Goal: Task Accomplishment & Management: Use online tool/utility

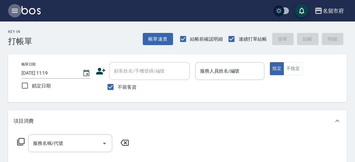
click at [16, 10] on icon "button" at bounding box center [15, 11] width 6 height 4
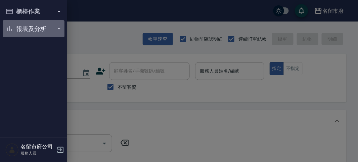
click at [30, 26] on button "報表及分析" at bounding box center [34, 28] width 62 height 17
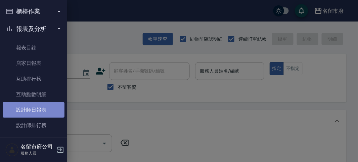
click at [38, 109] on link "設計師日報表" at bounding box center [34, 109] width 62 height 15
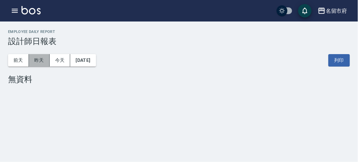
click at [41, 58] on button "昨天" at bounding box center [39, 60] width 21 height 12
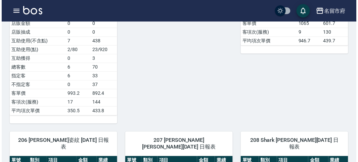
scroll to position [410, 0]
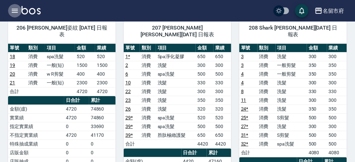
click at [13, 8] on icon "button" at bounding box center [15, 11] width 8 height 8
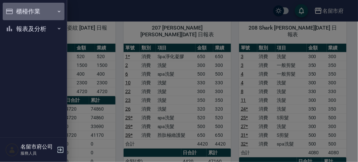
click at [30, 13] on button "櫃檯作業" at bounding box center [34, 11] width 62 height 17
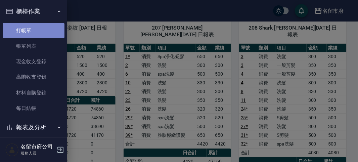
click at [34, 30] on link "打帳單" at bounding box center [34, 30] width 62 height 15
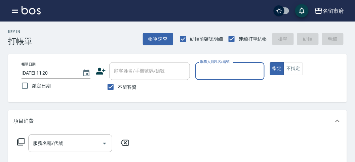
click at [204, 71] on input "服務人員姓名/編號" at bounding box center [229, 71] width 63 height 12
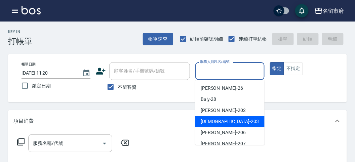
click at [206, 123] on span "聖德 -203" at bounding box center [229, 121] width 58 height 7
type input "聖德-203"
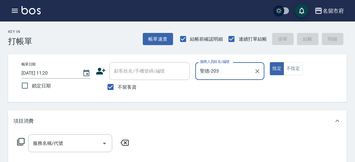
click at [21, 140] on icon at bounding box center [21, 142] width 8 height 8
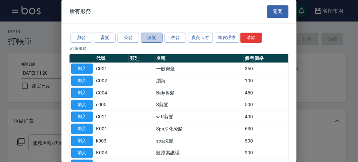
click at [145, 39] on button "洗髮" at bounding box center [151, 38] width 21 height 10
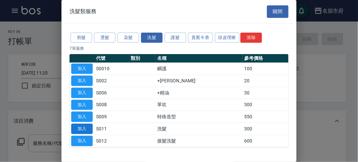
drag, startPoint x: 85, startPoint y: 130, endPoint x: 0, endPoint y: 146, distance: 86.1
click at [84, 130] on button "加入" at bounding box center [81, 129] width 21 height 10
type input "洗髮(S011)"
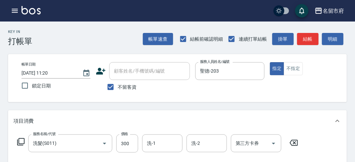
click at [17, 141] on icon at bounding box center [21, 142] width 8 height 8
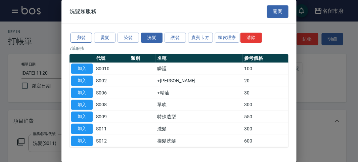
drag, startPoint x: 76, startPoint y: 29, endPoint x: 77, endPoint y: 33, distance: 3.4
click at [77, 30] on div "剪髮 燙髮 染髮 洗髮 護髮 貴賓卡劵 頭皮理療 清除 7 筆服務 代號 類別 名稱 參考價格 加入 S0010 瞬護 100 加入 S002 +潤絲 20 …" at bounding box center [178, 90] width 235 height 132
click at [76, 40] on button "剪髮" at bounding box center [81, 38] width 21 height 10
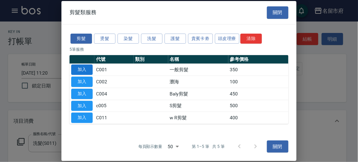
click at [86, 73] on button "加入" at bounding box center [81, 69] width 21 height 10
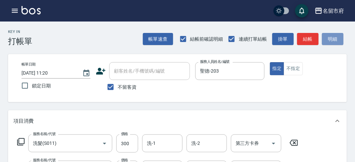
drag, startPoint x: 339, startPoint y: 42, endPoint x: 308, endPoint y: 51, distance: 32.5
click at [338, 42] on button "明細" at bounding box center [332, 39] width 21 height 12
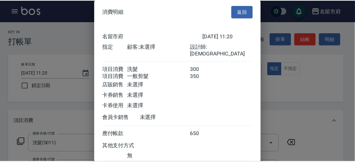
scroll to position [45, 0]
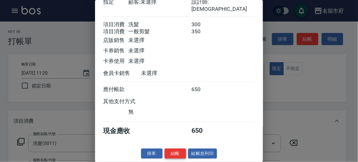
click at [168, 154] on button "結帳" at bounding box center [175, 153] width 21 height 10
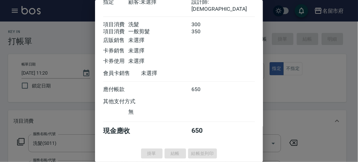
type input "[DATE] 12:07"
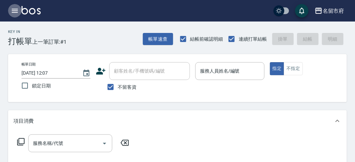
click at [13, 11] on icon "button" at bounding box center [15, 11] width 6 height 4
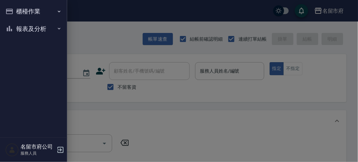
drag, startPoint x: 11, startPoint y: 22, endPoint x: 27, endPoint y: 78, distance: 57.3
click at [11, 22] on button "報表及分析" at bounding box center [34, 28] width 62 height 17
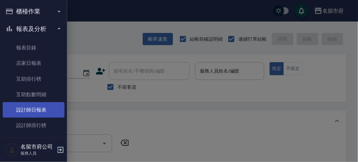
click at [27, 106] on link "設計師日報表" at bounding box center [34, 109] width 62 height 15
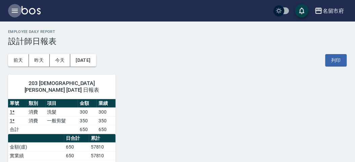
click at [16, 10] on icon "button" at bounding box center [15, 11] width 8 height 8
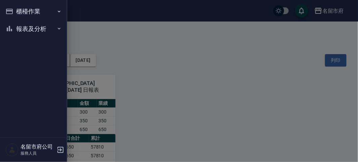
click at [24, 28] on button "報表及分析" at bounding box center [34, 28] width 62 height 17
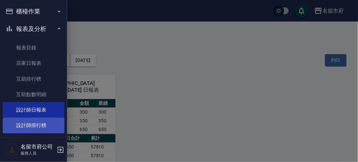
click at [34, 123] on link "設計師排行榜" at bounding box center [34, 125] width 62 height 15
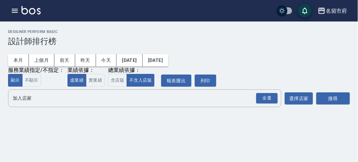
drag, startPoint x: 94, startPoint y: 81, endPoint x: 105, endPoint y: 78, distance: 11.4
click at [94, 81] on button "實業績" at bounding box center [95, 80] width 19 height 13
click at [117, 79] on button "含店販" at bounding box center [117, 80] width 19 height 13
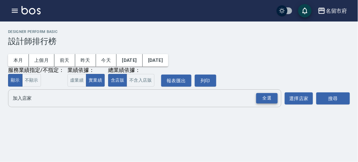
click at [266, 98] on div "全選" at bounding box center [266, 98] width 21 height 10
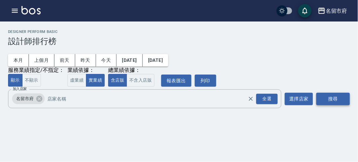
click at [341, 103] on button "搜尋" at bounding box center [333, 99] width 34 height 12
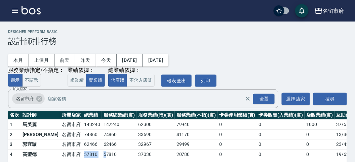
drag, startPoint x: 61, startPoint y: 153, endPoint x: 83, endPoint y: 153, distance: 21.5
click at [83, 153] on tr "4 [PERSON_NAME][GEOGRAPHIC_DATA] 57810 57810 37030 20780 0 0 0 19 / 639" at bounding box center [194, 154] width 372 height 10
click at [102, 153] on td "57810" at bounding box center [119, 154] width 35 height 10
drag, startPoint x: 64, startPoint y: 142, endPoint x: 73, endPoint y: 142, distance: 8.7
click at [82, 142] on td "62466" at bounding box center [91, 144] width 19 height 10
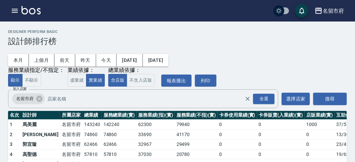
click at [82, 141] on td "62466" at bounding box center [91, 144] width 19 height 10
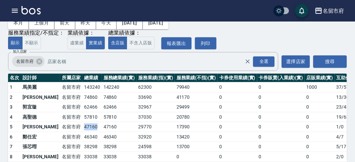
drag, startPoint x: 58, startPoint y: 124, endPoint x: 75, endPoint y: 124, distance: 16.8
click at [74, 124] on tr "5 [PERSON_NAME][GEOGRAPHIC_DATA] 47160 47160 29770 17390 0 0 0 1 / 0" at bounding box center [194, 127] width 372 height 10
click at [82, 124] on td "47160" at bounding box center [91, 127] width 19 height 10
drag, startPoint x: 59, startPoint y: 138, endPoint x: 73, endPoint y: 138, distance: 13.1
click at [73, 138] on tr "6 [PERSON_NAME] [GEOGRAPHIC_DATA] 46340 46340 32920 13420 0 0 0 4 / 7" at bounding box center [194, 137] width 372 height 10
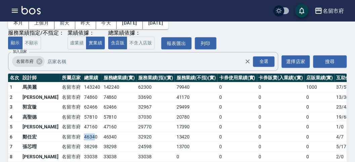
click at [82, 138] on td "46340" at bounding box center [91, 137] width 19 height 10
drag, startPoint x: 62, startPoint y: 148, endPoint x: 75, endPoint y: 148, distance: 13.1
click at [82, 148] on td "38298" at bounding box center [91, 147] width 19 height 10
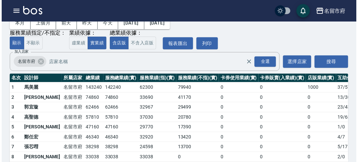
scroll to position [59, 0]
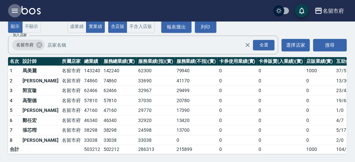
click at [14, 11] on icon "button" at bounding box center [15, 11] width 8 height 8
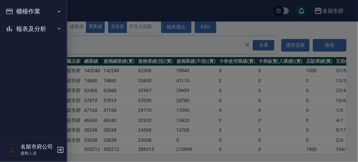
click at [14, 11] on button "櫃檯作業" at bounding box center [34, 11] width 62 height 17
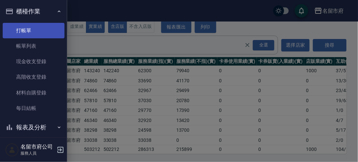
click at [23, 24] on link "打帳單" at bounding box center [34, 30] width 62 height 15
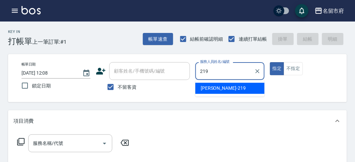
type input "[PERSON_NAME]-219"
type button "true"
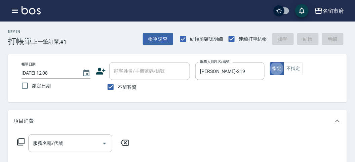
click at [22, 144] on icon at bounding box center [20, 141] width 7 height 7
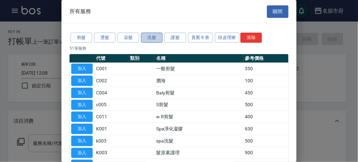
click at [149, 39] on button "洗髮" at bounding box center [151, 38] width 21 height 10
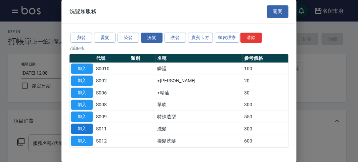
click at [85, 126] on button "加入" at bounding box center [81, 129] width 21 height 10
type input "洗髮(S011)"
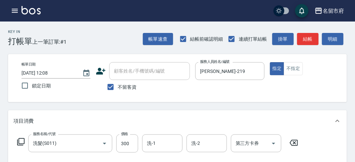
click at [23, 143] on icon at bounding box center [21, 142] width 8 height 8
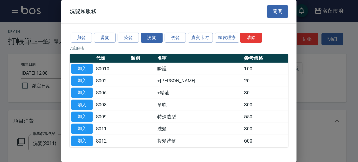
click at [93, 82] on td "加入" at bounding box center [82, 81] width 25 height 12
click at [91, 82] on button "加入" at bounding box center [81, 81] width 21 height 10
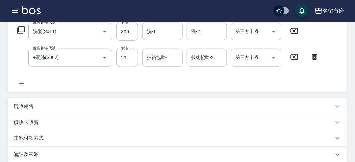
scroll to position [223, 0]
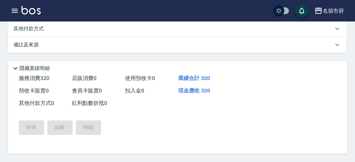
type input "[DATE] 12:12"
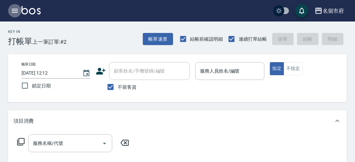
click at [16, 15] on button "button" at bounding box center [14, 10] width 13 height 13
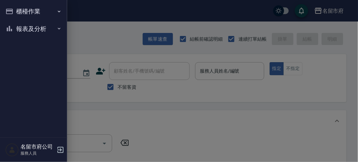
click at [25, 33] on button "報表及分析" at bounding box center [34, 28] width 62 height 17
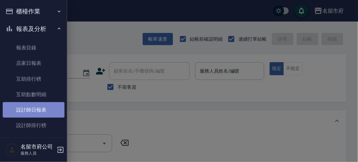
click at [36, 103] on link "設計師日報表" at bounding box center [34, 109] width 62 height 15
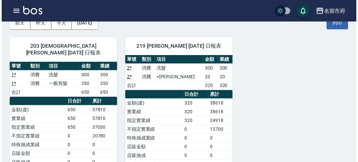
scroll to position [75, 0]
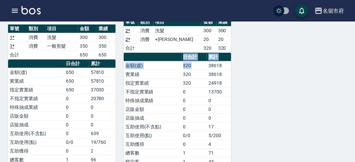
drag, startPoint x: 208, startPoint y: 71, endPoint x: 267, endPoint y: 72, distance: 59.1
click at [249, 72] on div "203 聖德 [PERSON_NAME] [DATE] 日報表 單號 類別 項目 金額 業績 1 * 消費 洗髮 300 300 1 * 消費 一般剪髮 35…" at bounding box center [173, 104] width 347 height 224
click at [270, 73] on div "203 聖德 [PERSON_NAME] [DATE] 日報表 單號 類別 項目 金額 業績 1 * 消費 洗髮 300 300 1 * 消費 一般剪髮 35…" at bounding box center [173, 104] width 347 height 224
click at [13, 7] on button "button" at bounding box center [14, 10] width 13 height 13
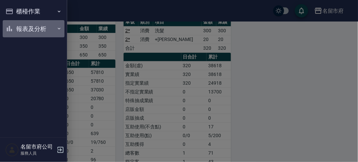
click at [27, 32] on button "報表及分析" at bounding box center [34, 28] width 62 height 17
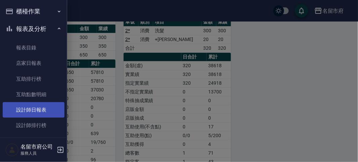
scroll to position [22, 0]
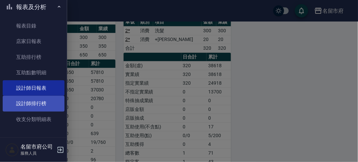
click at [27, 105] on link "設計師排行榜" at bounding box center [34, 103] width 62 height 15
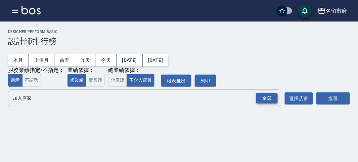
click at [266, 97] on div "全選" at bounding box center [266, 98] width 21 height 10
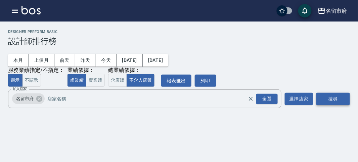
drag, startPoint x: 341, startPoint y: 102, endPoint x: 342, endPoint y: 97, distance: 4.8
click at [341, 99] on button "搜尋" at bounding box center [333, 99] width 34 height 12
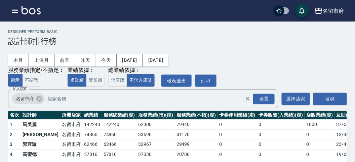
scroll to position [59, 0]
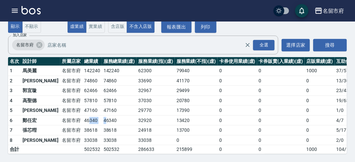
drag, startPoint x: 84, startPoint y: 113, endPoint x: 67, endPoint y: 114, distance: 16.5
click at [67, 115] on tr "6 [PERSON_NAME] [GEOGRAPHIC_DATA] 46340 46340 32920 13420 0 0 0 4 / 7" at bounding box center [194, 120] width 372 height 10
click at [111, 125] on td "38618" at bounding box center [119, 130] width 35 height 10
drag, startPoint x: 81, startPoint y: 122, endPoint x: 63, endPoint y: 126, distance: 17.8
click at [63, 126] on tr "7 張芯嘒 [GEOGRAPHIC_DATA] 38618 38618 24918 13700 0 0 0 5 / 17" at bounding box center [194, 130] width 372 height 10
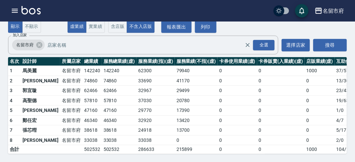
click at [175, 117] on td "13420" at bounding box center [196, 120] width 43 height 10
drag, startPoint x: 77, startPoint y: 122, endPoint x: 86, endPoint y: 122, distance: 8.7
click at [86, 125] on tr "7 張芯嘒 [GEOGRAPHIC_DATA] 38618 38618 24918 13700 0 0 0 5 / 17" at bounding box center [194, 130] width 372 height 10
click at [137, 135] on td "33038" at bounding box center [155, 140] width 38 height 10
click at [28, 7] on img at bounding box center [30, 10] width 19 height 8
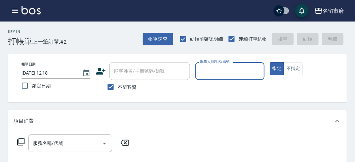
click at [246, 71] on input "服務人員姓名/編號" at bounding box center [229, 71] width 63 height 12
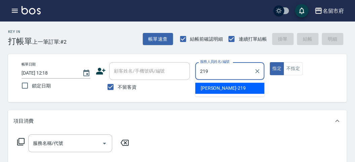
type input "[PERSON_NAME]-219"
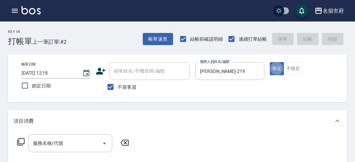
type button "true"
click at [24, 142] on icon at bounding box center [21, 142] width 8 height 8
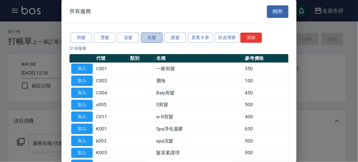
click at [154, 42] on button "洗髮" at bounding box center [151, 38] width 21 height 10
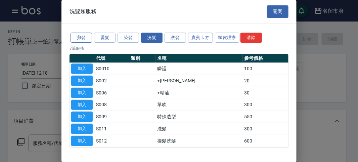
click at [77, 37] on button "剪髮" at bounding box center [81, 38] width 21 height 10
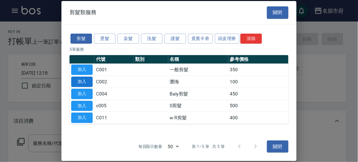
click at [88, 82] on button "加入" at bounding box center [81, 82] width 21 height 10
type input "瀏海(C002)"
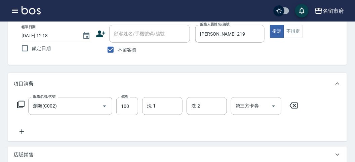
scroll to position [196, 0]
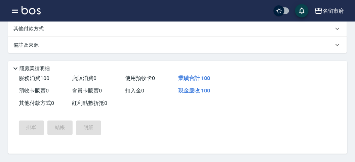
type input "[DATE] 12:52"
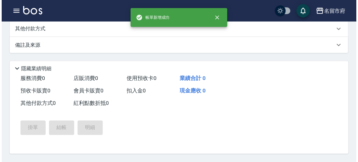
scroll to position [0, 0]
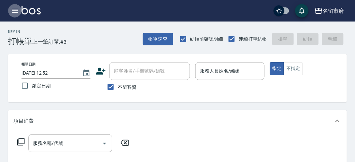
click at [14, 9] on icon "button" at bounding box center [15, 11] width 8 height 8
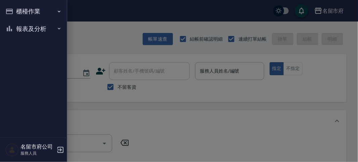
click at [38, 33] on button "報表及分析" at bounding box center [34, 28] width 62 height 17
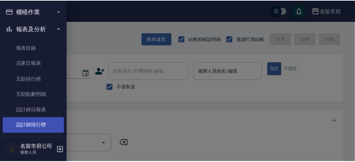
scroll to position [22, 0]
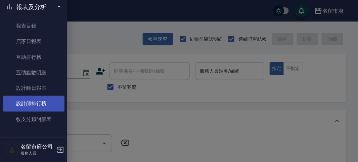
click at [40, 101] on link "設計師排行榜" at bounding box center [34, 103] width 62 height 15
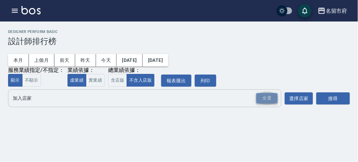
click at [260, 99] on div "全選" at bounding box center [266, 98] width 21 height 10
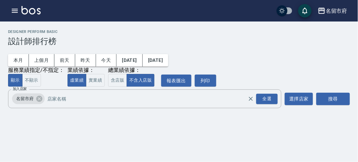
click at [353, 99] on div "名留市府 [DATE] - [DATE] 設計師排行榜 列印時間： [DATE][PHONE_NUMBER]:54 Designer Perform Basi…" at bounding box center [179, 69] width 358 height 97
click at [336, 103] on button "搜尋" at bounding box center [333, 99] width 34 height 12
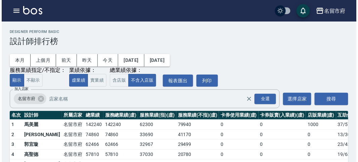
scroll to position [59, 0]
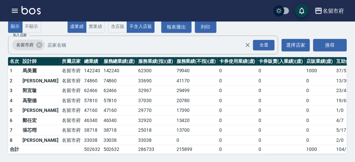
click at [9, 8] on button "button" at bounding box center [14, 10] width 13 height 13
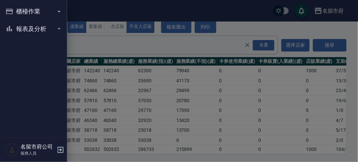
click at [33, 32] on button "報表及分析" at bounding box center [34, 28] width 62 height 17
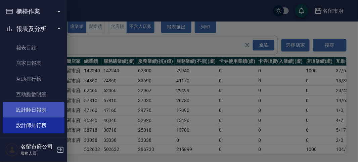
scroll to position [22, 0]
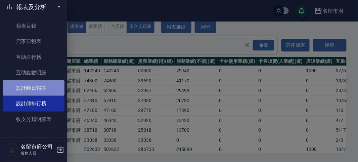
click at [44, 86] on link "設計師日報表" at bounding box center [34, 87] width 62 height 15
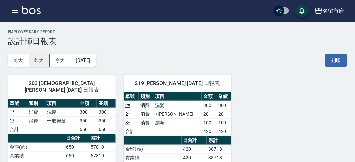
click at [44, 62] on button "昨天" at bounding box center [39, 60] width 21 height 12
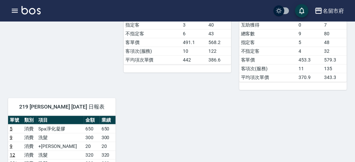
scroll to position [672, 0]
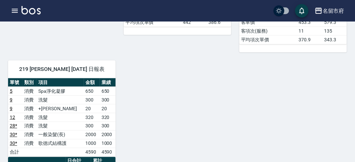
click at [89, 87] on td "650" at bounding box center [92, 91] width 16 height 9
click at [37, 87] on td "消費" at bounding box center [29, 91] width 14 height 9
drag, startPoint x: 60, startPoint y: 81, endPoint x: 13, endPoint y: 88, distance: 47.8
click at [13, 88] on tbody "5 消費 Spa淨化凝膠 650 650 9 消費 洗髮 300 300 9 消費 +潤絲 20 20 12 消費 洗髮 320 320 28 * 消費 洗髮…" at bounding box center [61, 122] width 107 height 70
click at [72, 104] on td "+[PERSON_NAME]" at bounding box center [60, 108] width 47 height 9
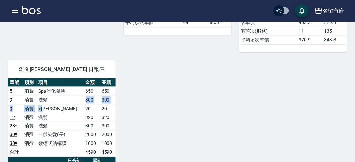
drag, startPoint x: 65, startPoint y: 82, endPoint x: 51, endPoint y: 91, distance: 15.8
click at [51, 91] on tbody "5 消費 Spa淨化凝膠 650 650 9 消費 洗髮 300 300 9 消費 +潤絲 20 20 12 消費 洗髮 320 320 28 * 消費 洗髮…" at bounding box center [61, 122] width 107 height 70
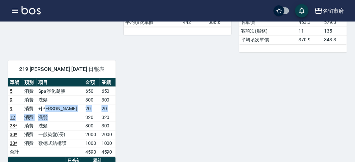
click at [73, 94] on tbody "5 消費 Spa淨化凝膠 650 650 9 消費 洗髮 300 300 9 消費 +潤絲 20 20 12 消費 洗髮 320 320 28 * 消費 洗髮…" at bounding box center [61, 122] width 107 height 70
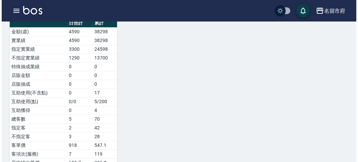
scroll to position [772, 0]
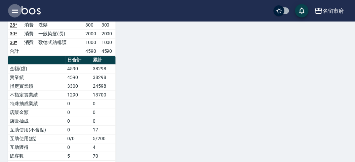
click at [15, 12] on icon "button" at bounding box center [15, 11] width 8 height 8
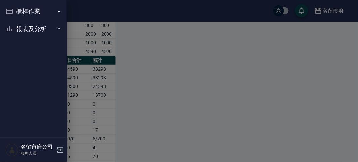
click at [35, 28] on button "報表及分析" at bounding box center [34, 28] width 62 height 17
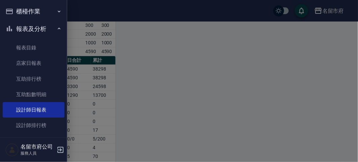
scroll to position [22, 0]
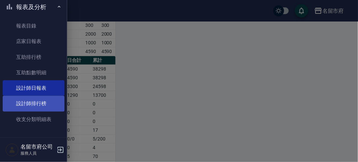
click at [54, 103] on link "設計師排行榜" at bounding box center [34, 103] width 62 height 15
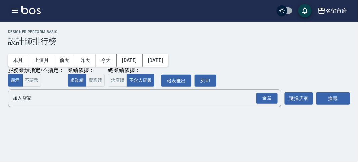
click at [20, 8] on button "button" at bounding box center [14, 10] width 13 height 13
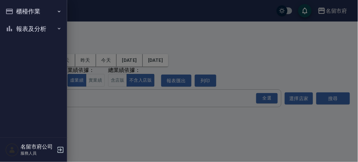
drag, startPoint x: 20, startPoint y: 8, endPoint x: 31, endPoint y: 10, distance: 10.9
click at [27, 10] on button "櫃檯作業" at bounding box center [34, 11] width 62 height 17
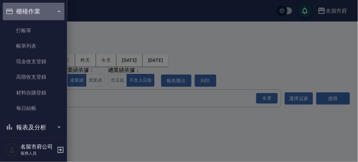
click at [32, 10] on button "櫃檯作業" at bounding box center [34, 11] width 62 height 17
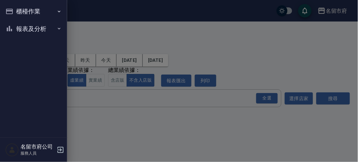
drag, startPoint x: 31, startPoint y: 20, endPoint x: 34, endPoint y: 17, distance: 4.0
click at [33, 18] on ul "櫃檯作業 打帳單 帳單列表 現金收支登錄 高階收支登錄 材料自購登錄 每日結帳 報表及分析 報表目錄 店家日報表 互助排行榜 互助點數明細 設計師日報表 設計…" at bounding box center [34, 20] width 62 height 40
click at [36, 12] on button "櫃檯作業" at bounding box center [34, 11] width 62 height 17
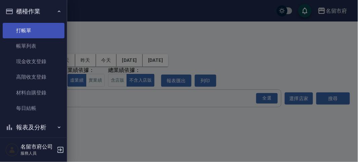
click at [34, 26] on link "打帳單" at bounding box center [34, 30] width 62 height 15
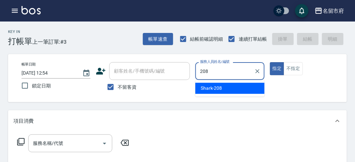
type input "Shark-208"
type button "true"
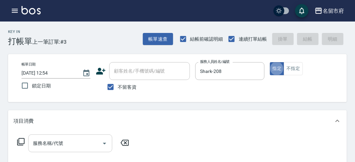
click at [29, 144] on div "服務名稱/代號" at bounding box center [70, 143] width 84 height 18
click at [25, 144] on div "服務名稱/代號 服務名稱/代號" at bounding box center [73, 143] width 120 height 18
click at [24, 143] on icon at bounding box center [20, 141] width 7 height 7
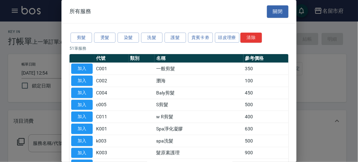
click at [227, 37] on button "頭皮理療" at bounding box center [227, 38] width 25 height 10
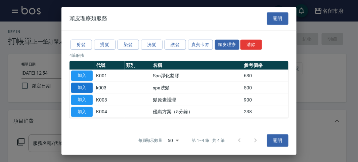
click at [77, 87] on button "加入" at bounding box center [81, 88] width 21 height 10
type input "spa洗髮(k003)"
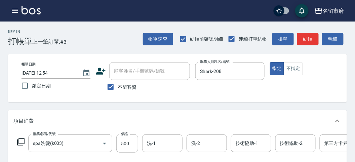
click at [23, 141] on icon at bounding box center [21, 142] width 8 height 8
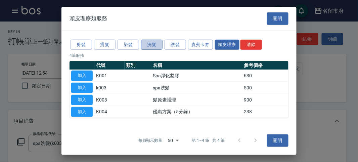
click at [153, 44] on button "洗髮" at bounding box center [151, 44] width 21 height 10
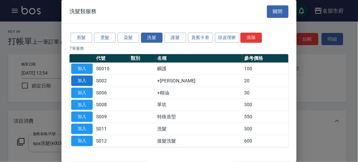
click at [79, 81] on button "加入" at bounding box center [81, 81] width 21 height 10
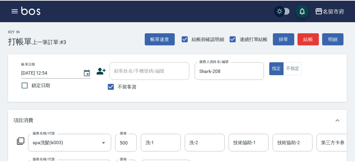
scroll to position [88, 0]
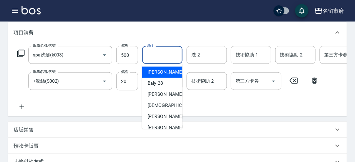
click at [154, 51] on div "洗-1 洗-1" at bounding box center [162, 55] width 40 height 18
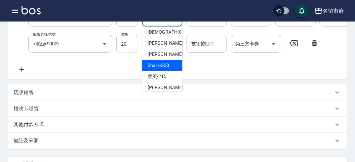
scroll to position [73, 0]
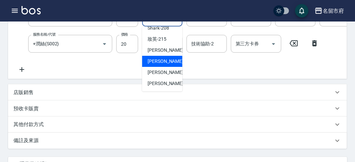
click at [149, 61] on span "Min Min -218" at bounding box center [169, 61] width 45 height 7
type input "Min Min-218"
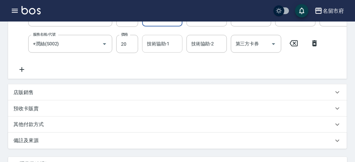
click at [165, 41] on div "技術協助-1 技術協助-1" at bounding box center [162, 44] width 40 height 18
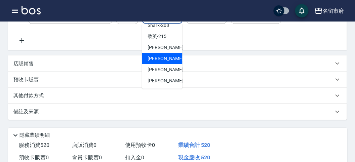
click at [170, 57] on span "Min Min -218" at bounding box center [169, 58] width 45 height 7
type input "Min Min-218"
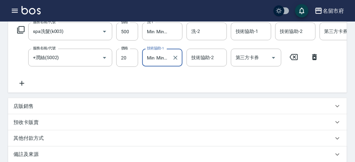
scroll to position [224, 0]
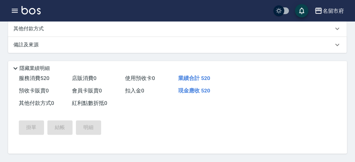
type input "[DATE] 12:56"
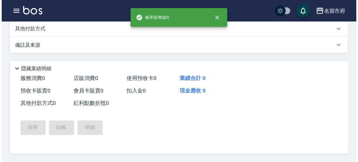
scroll to position [0, 0]
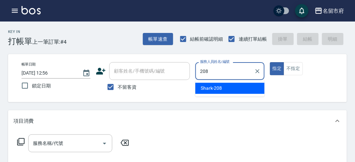
click at [236, 84] on div "Shark -208" at bounding box center [229, 88] width 69 height 11
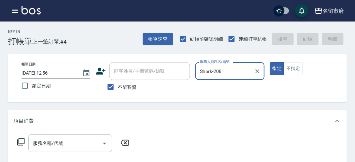
type input "Shark-208"
click at [16, 141] on div "服務名稱/代號 服務名稱/代號" at bounding box center [73, 143] width 120 height 18
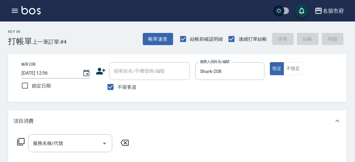
click at [22, 139] on icon at bounding box center [21, 142] width 8 height 8
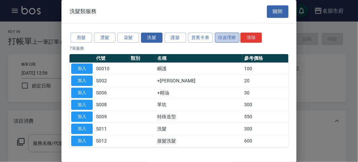
click at [226, 37] on button "頭皮理療" at bounding box center [227, 38] width 25 height 10
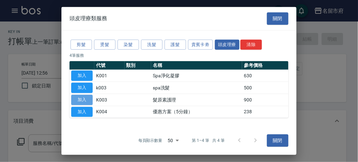
click at [86, 99] on button "加入" at bounding box center [81, 100] width 21 height 10
type input "髮原素護理(K003)"
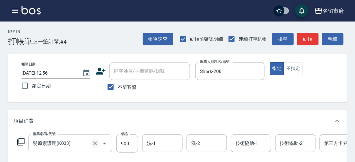
click at [94, 143] on icon "Clear" at bounding box center [95, 143] width 7 height 7
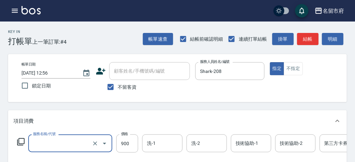
type input "髮原素護理(K003)"
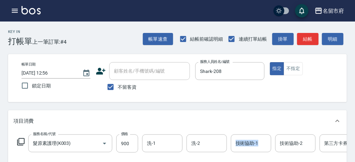
drag, startPoint x: 236, startPoint y: 160, endPoint x: 203, endPoint y: 156, distance: 33.4
click at [203, 156] on div "服務名稱/代號 髮原素護理(K003) 服務名稱/代號 價格 900 價格 洗-1 洗-1 洗-2 洗-2 技術協助-1 技術協助-1 技術協助-2 技術協助…" at bounding box center [201, 153] width 377 height 39
click at [95, 143] on icon "Clear" at bounding box center [95, 143] width 4 height 4
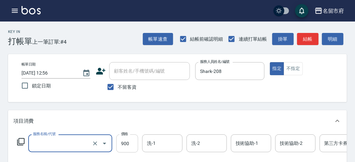
type input "髮原素護理(K003)"
click at [133, 145] on input "900" at bounding box center [127, 143] width 22 height 18
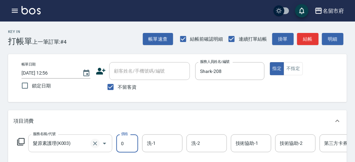
click at [96, 143] on icon "Clear" at bounding box center [95, 143] width 7 height 7
type input "0"
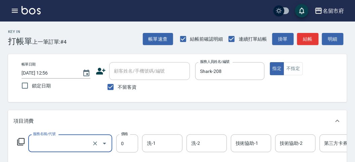
type input "髮原素護理(K003)"
click at [23, 143] on icon at bounding box center [21, 142] width 8 height 8
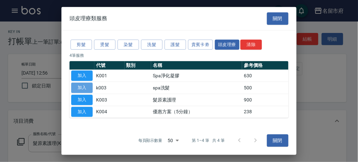
click at [81, 86] on button "加入" at bounding box center [81, 88] width 21 height 10
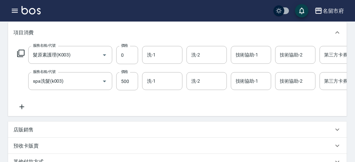
scroll to position [0, 70]
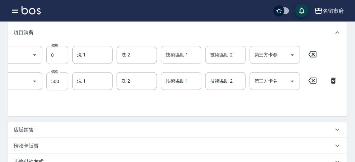
click at [312, 53] on icon at bounding box center [312, 54] width 8 height 6
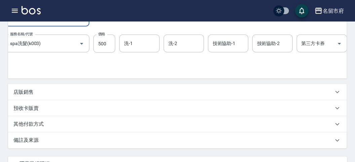
scroll to position [51, 0]
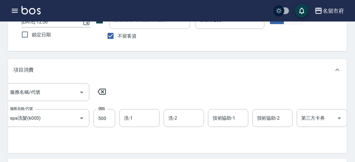
drag, startPoint x: 104, startPoint y: 89, endPoint x: 101, endPoint y: 91, distance: 3.5
click at [104, 90] on icon at bounding box center [101, 92] width 17 height 8
click at [102, 91] on icon at bounding box center [101, 92] width 17 height 8
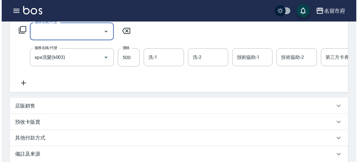
scroll to position [0, 0]
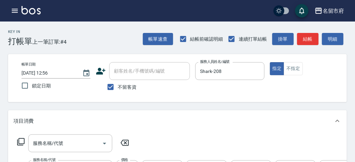
click at [19, 139] on icon at bounding box center [20, 141] width 7 height 7
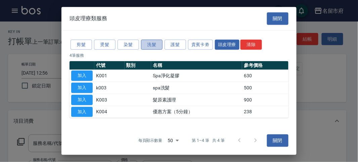
click at [146, 46] on button "洗髮" at bounding box center [151, 44] width 21 height 10
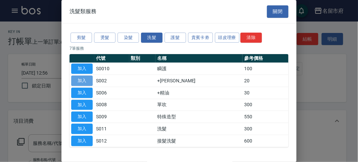
click at [80, 79] on button "加入" at bounding box center [81, 81] width 21 height 10
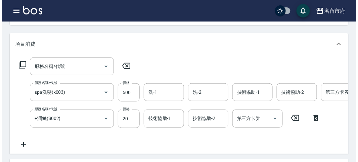
scroll to position [255, 0]
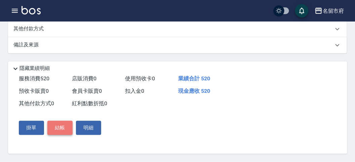
click at [63, 127] on button "結帳" at bounding box center [59, 128] width 25 height 14
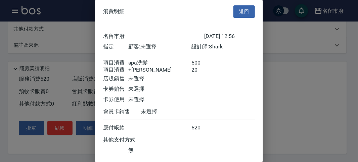
scroll to position [45, 0]
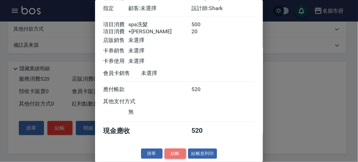
click at [171, 150] on button "結帳" at bounding box center [175, 153] width 21 height 10
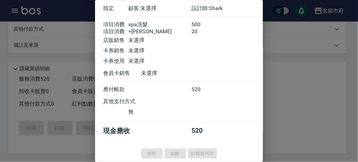
type input "[DATE] 13:03"
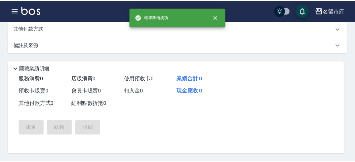
scroll to position [0, 0]
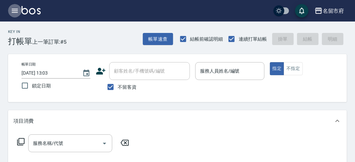
click at [15, 9] on icon "button" at bounding box center [15, 11] width 8 height 8
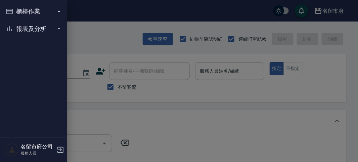
click at [33, 29] on button "報表及分析" at bounding box center [34, 28] width 62 height 17
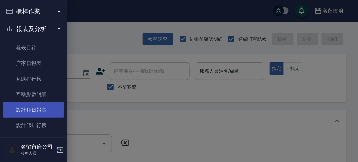
click at [45, 109] on link "設計師日報表" at bounding box center [34, 109] width 62 height 15
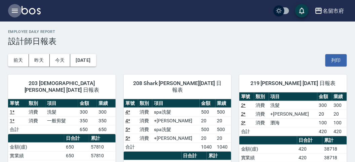
click at [15, 9] on icon "button" at bounding box center [15, 11] width 6 height 4
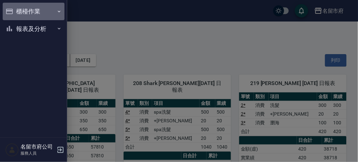
click at [26, 10] on button "櫃檯作業" at bounding box center [34, 11] width 62 height 17
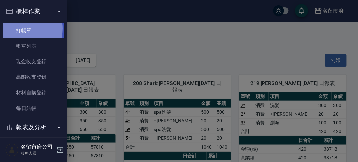
click at [19, 28] on link "打帳單" at bounding box center [34, 30] width 62 height 15
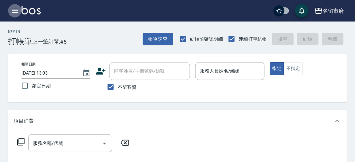
click at [17, 17] on button "button" at bounding box center [14, 10] width 13 height 13
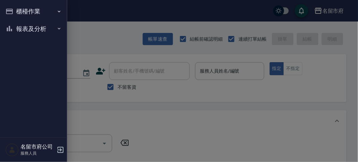
click at [19, 31] on button "報表及分析" at bounding box center [34, 28] width 62 height 17
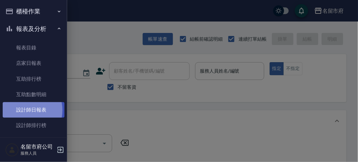
click at [24, 110] on link "設計師日報表" at bounding box center [34, 109] width 62 height 15
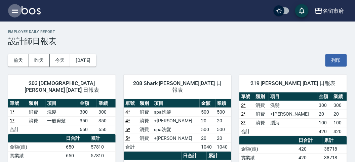
click at [15, 11] on icon "button" at bounding box center [15, 11] width 8 height 8
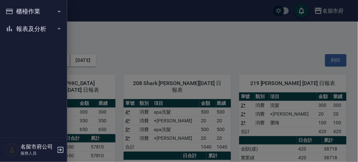
click at [17, 27] on button "報表及分析" at bounding box center [34, 28] width 62 height 17
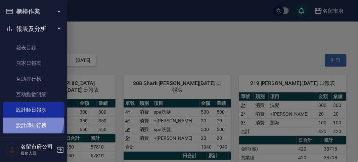
click at [28, 120] on link "設計師排行榜" at bounding box center [34, 125] width 62 height 15
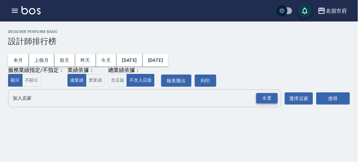
click at [266, 97] on div "全選" at bounding box center [266, 98] width 21 height 10
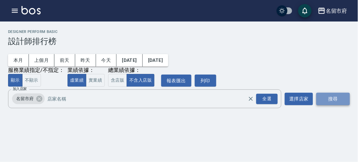
click at [333, 97] on button "搜尋" at bounding box center [333, 99] width 34 height 12
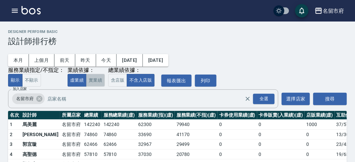
drag, startPoint x: 93, startPoint y: 78, endPoint x: 106, endPoint y: 80, distance: 13.2
click at [93, 78] on button "實業績" at bounding box center [95, 80] width 19 height 13
click at [119, 81] on button "含店販" at bounding box center [117, 80] width 19 height 13
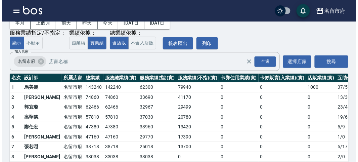
scroll to position [59, 0]
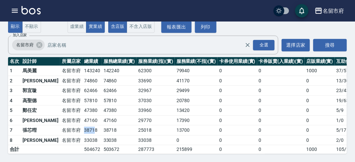
drag, startPoint x: 60, startPoint y: 124, endPoint x: 71, endPoint y: 124, distance: 11.4
click at [82, 125] on td "38718" at bounding box center [91, 130] width 19 height 10
drag, startPoint x: 58, startPoint y: 113, endPoint x: 70, endPoint y: 113, distance: 12.1
click at [70, 115] on tr "6 [PERSON_NAME][GEOGRAPHIC_DATA] 47160 47160 29770 17390 0 0 0 1 / 0" at bounding box center [194, 120] width 372 height 10
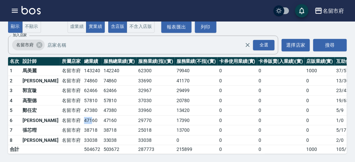
click at [82, 115] on td "47160" at bounding box center [91, 120] width 19 height 10
drag, startPoint x: 61, startPoint y: 105, endPoint x: 73, endPoint y: 106, distance: 11.8
click at [82, 106] on td "47380" at bounding box center [91, 110] width 19 height 10
drag, startPoint x: 59, startPoint y: 105, endPoint x: 72, endPoint y: 105, distance: 12.8
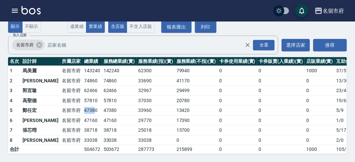
click at [72, 105] on tr "5 [PERSON_NAME] [GEOGRAPHIC_DATA] 47380 47380 33960 13420 0 0 0 5 / 9" at bounding box center [194, 110] width 372 height 10
click at [82, 105] on td "47380" at bounding box center [91, 110] width 19 height 10
drag, startPoint x: 62, startPoint y: 93, endPoint x: 75, endPoint y: 94, distance: 13.5
click at [82, 95] on td "57810" at bounding box center [91, 100] width 19 height 10
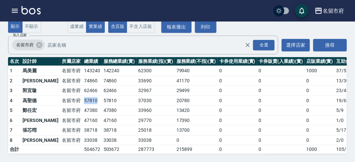
drag, startPoint x: 60, startPoint y: 93, endPoint x: 74, endPoint y: 93, distance: 13.4
click at [82, 95] on td "57810" at bounding box center [91, 100] width 19 height 10
drag, startPoint x: 61, startPoint y: 84, endPoint x: 81, endPoint y: 86, distance: 19.9
click at [81, 86] on tr "3 [PERSON_NAME] [GEOGRAPHIC_DATA] 62466 62466 32967 29499 0 0 0 23 / 438" at bounding box center [194, 91] width 372 height 10
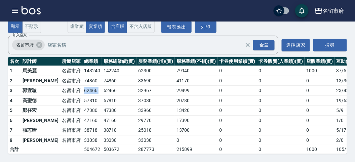
click at [102, 86] on td "62466" at bounding box center [119, 91] width 35 height 10
click at [18, 11] on icon "button" at bounding box center [15, 11] width 8 height 8
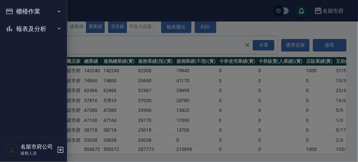
click at [21, 28] on button "報表及分析" at bounding box center [34, 28] width 62 height 17
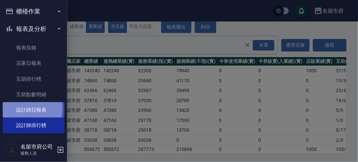
click at [7, 108] on link "設計師日報表" at bounding box center [34, 109] width 62 height 15
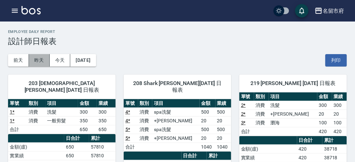
click at [44, 58] on button "昨天" at bounding box center [39, 60] width 21 height 12
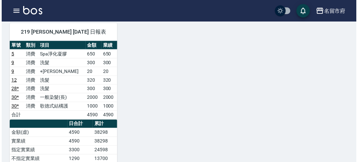
scroll to position [672, 0]
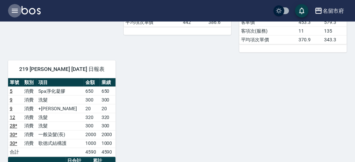
click at [9, 9] on button "button" at bounding box center [14, 10] width 13 height 13
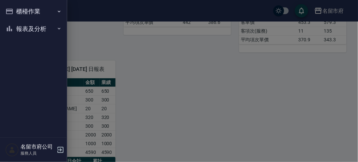
click at [26, 36] on button "報表及分析" at bounding box center [34, 28] width 62 height 17
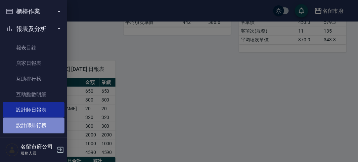
click at [39, 126] on link "設計師排行榜" at bounding box center [34, 125] width 62 height 15
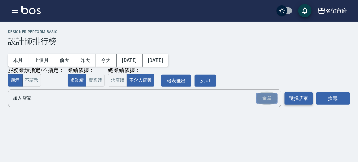
drag, startPoint x: 267, startPoint y: 101, endPoint x: 299, endPoint y: 97, distance: 32.2
click at [269, 99] on div "全選" at bounding box center [266, 98] width 21 height 10
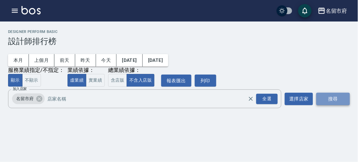
click at [335, 101] on button "搜尋" at bounding box center [333, 99] width 34 height 12
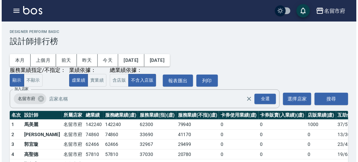
scroll to position [37, 0]
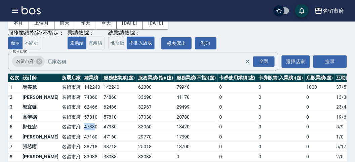
drag, startPoint x: 58, startPoint y: 127, endPoint x: 76, endPoint y: 127, distance: 17.5
click at [75, 127] on tr "5 [PERSON_NAME] [GEOGRAPHIC_DATA] 47380 47380 33960 13420 0 0 0 5 / 9" at bounding box center [194, 127] width 372 height 10
click at [82, 127] on td "47380" at bounding box center [91, 127] width 19 height 10
drag, startPoint x: 57, startPoint y: 135, endPoint x: 73, endPoint y: 134, distance: 16.5
click at [73, 134] on tr "6 [PERSON_NAME][GEOGRAPHIC_DATA] 47160 47160 29770 17390 0 0 0 1 / 0" at bounding box center [194, 137] width 372 height 10
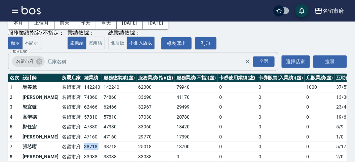
drag, startPoint x: 61, startPoint y: 147, endPoint x: 80, endPoint y: 147, distance: 18.8
click at [80, 147] on tr "7 張芯嘒 [GEOGRAPHIC_DATA] 38718 38718 25018 13700 0 0 0 5 / 17" at bounding box center [194, 147] width 372 height 10
click at [102, 146] on td "38718" at bounding box center [119, 147] width 35 height 10
click at [82, 143] on td "38718" at bounding box center [91, 147] width 19 height 10
drag, startPoint x: 61, startPoint y: 117, endPoint x: 74, endPoint y: 116, distance: 12.1
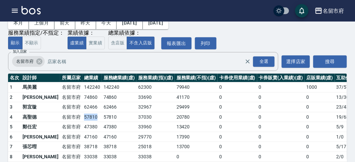
click at [82, 116] on td "57810" at bounding box center [91, 117] width 19 height 10
click at [14, 6] on button "button" at bounding box center [14, 10] width 13 height 13
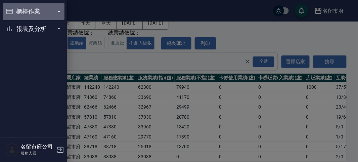
click at [13, 7] on button "櫃檯作業" at bounding box center [34, 11] width 62 height 17
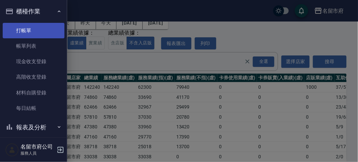
click at [24, 24] on ul "打帳單 帳單列表 現金收支登錄 高階收支登錄 材料自購登錄 每日結帳" at bounding box center [34, 69] width 62 height 99
click at [24, 24] on link "打帳單" at bounding box center [34, 30] width 62 height 15
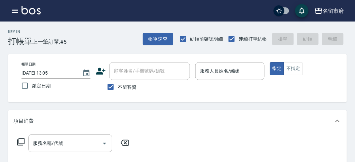
click at [223, 97] on div "帳單日期 [DATE] 13:05 鎖定日期 顧客姓名/手機號碼/編號 顧客姓名/手機號碼/編號 不留客資 服務人員姓名/編號 服務人員姓名/編號 指定 不指定" at bounding box center [177, 78] width 338 height 48
click at [121, 29] on div "Key In 打帳單 上一筆訂單:#5 帳單速查 結帳前確認明細 連續打單結帳 掛單 結帳 明細" at bounding box center [173, 33] width 347 height 25
click at [16, 13] on icon "button" at bounding box center [15, 11] width 8 height 8
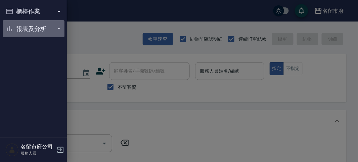
click at [24, 29] on button "報表及分析" at bounding box center [34, 28] width 62 height 17
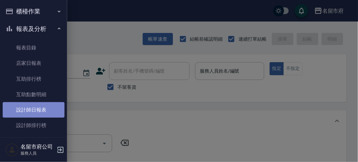
click at [36, 108] on link "設計師日報表" at bounding box center [34, 109] width 62 height 15
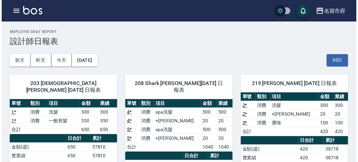
scroll to position [75, 0]
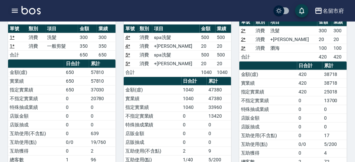
click at [16, 10] on icon "button" at bounding box center [15, 11] width 8 height 8
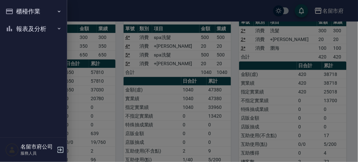
click at [26, 29] on button "報表及分析" at bounding box center [34, 28] width 62 height 17
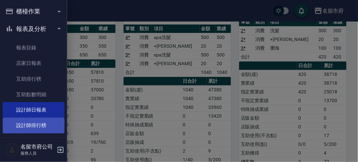
click at [31, 127] on link "設計師排行榜" at bounding box center [34, 125] width 62 height 15
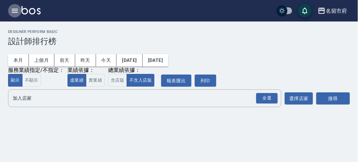
click at [15, 12] on icon "button" at bounding box center [15, 11] width 6 height 4
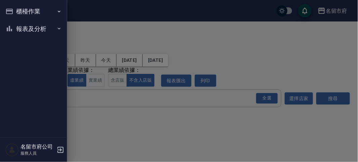
click at [15, 23] on button "報表及分析" at bounding box center [34, 28] width 62 height 17
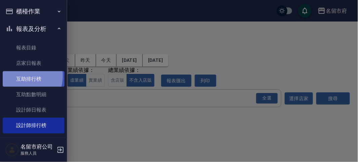
click at [19, 76] on link "互助排行榜" at bounding box center [34, 78] width 62 height 15
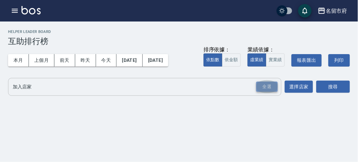
click at [268, 87] on div "全選" at bounding box center [266, 87] width 21 height 10
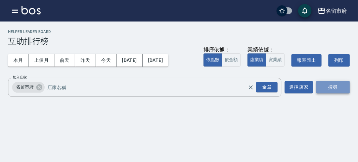
click at [330, 87] on button "搜尋" at bounding box center [333, 87] width 34 height 12
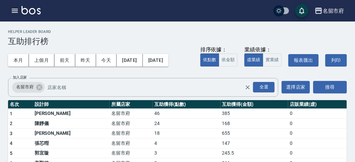
click at [12, 10] on icon "button" at bounding box center [15, 11] width 6 height 4
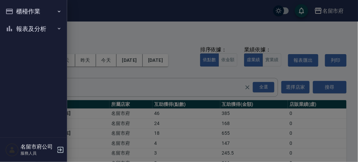
click at [12, 10] on button "櫃檯作業" at bounding box center [34, 11] width 62 height 17
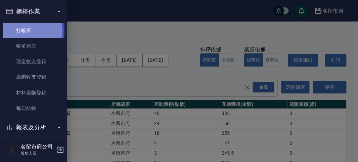
click at [19, 32] on link "打帳單" at bounding box center [34, 30] width 62 height 15
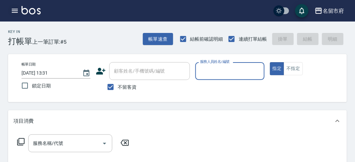
click at [16, 16] on button "button" at bounding box center [14, 10] width 13 height 13
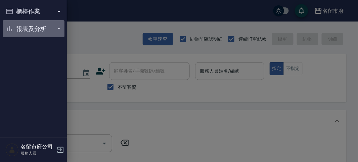
click at [17, 24] on button "報表及分析" at bounding box center [34, 28] width 62 height 17
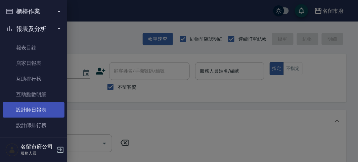
click at [32, 108] on link "設計師日報表" at bounding box center [34, 109] width 62 height 15
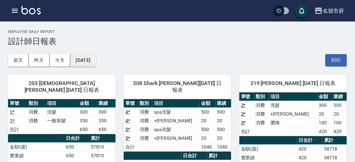
click at [78, 63] on button "[DATE]" at bounding box center [83, 60] width 26 height 12
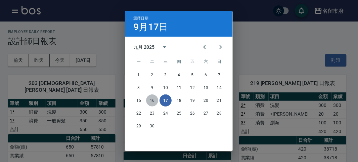
click at [149, 96] on button "16" at bounding box center [152, 100] width 12 height 12
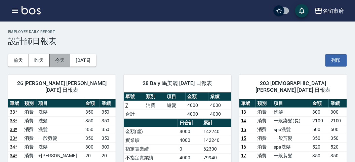
click at [66, 61] on button "今天" at bounding box center [60, 60] width 21 height 12
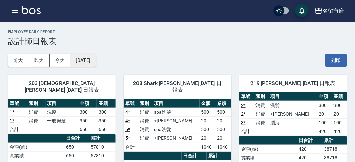
click at [88, 62] on button "[DATE]" at bounding box center [83, 60] width 26 height 12
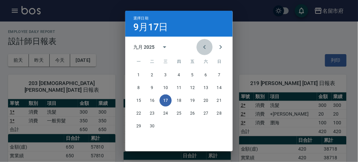
click at [201, 50] on icon "Previous month" at bounding box center [204, 47] width 8 height 8
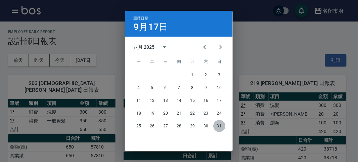
click at [216, 126] on button "31" at bounding box center [219, 126] width 12 height 12
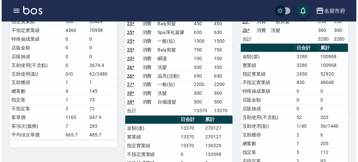
scroll to position [261, 0]
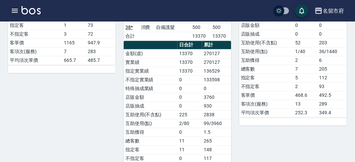
click at [10, 10] on button "button" at bounding box center [14, 10] width 13 height 13
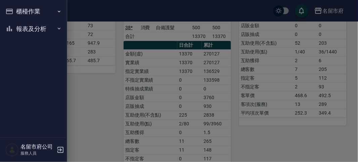
click at [10, 10] on button "櫃檯作業" at bounding box center [34, 11] width 62 height 17
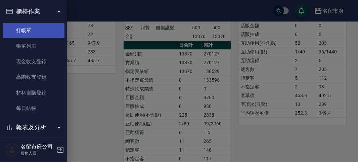
click at [37, 26] on link "打帳單" at bounding box center [34, 30] width 62 height 15
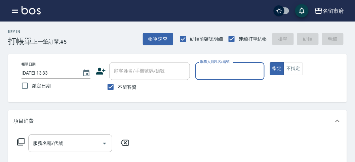
click at [80, 42] on div "Key In 打帳單 上一筆訂單:#5 帳單速查 結帳前確認明細 連續打單結帳 掛單 結帳 明細" at bounding box center [173, 33] width 347 height 25
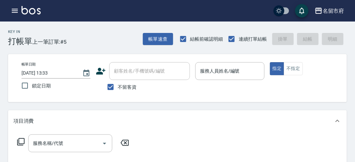
click at [97, 37] on div "Key In 打帳單 上一筆訂單:#5 帳單速查 結帳前確認明細 連續打單結帳 掛單 結帳 明細" at bounding box center [173, 33] width 347 height 25
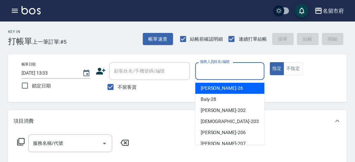
click at [238, 68] on input "服務人員姓名/編號" at bounding box center [229, 71] width 63 height 12
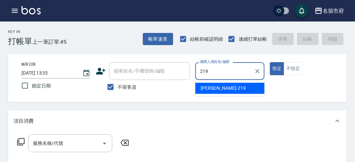
type input "[PERSON_NAME]-219"
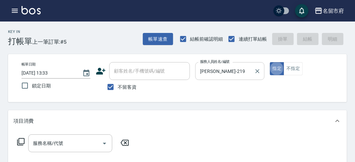
type button "true"
click at [18, 140] on icon at bounding box center [21, 142] width 8 height 8
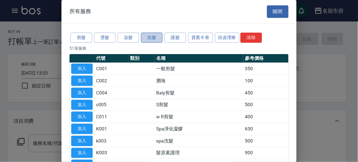
click at [160, 35] on button "洗髮" at bounding box center [151, 38] width 21 height 10
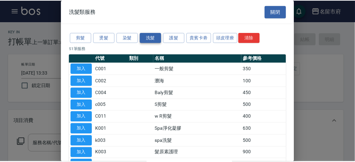
scroll to position [20, 0]
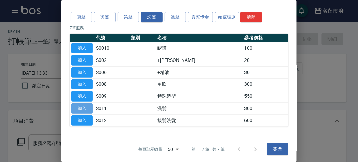
click at [90, 108] on button "加入" at bounding box center [81, 108] width 21 height 10
type input "洗髮(S011)"
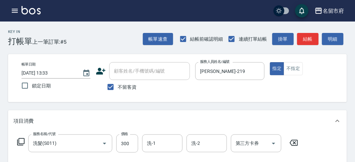
click at [20, 139] on icon at bounding box center [21, 142] width 8 height 8
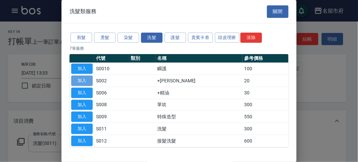
click at [82, 77] on button "加入" at bounding box center [81, 81] width 21 height 10
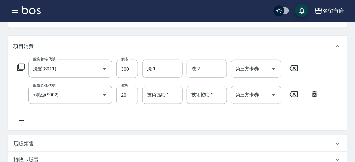
scroll to position [223, 0]
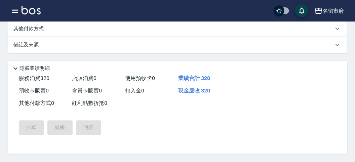
type input "[DATE] 13:37"
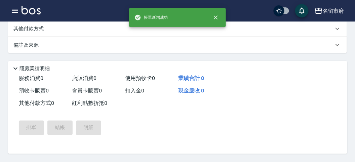
scroll to position [0, 0]
